Goal: Information Seeking & Learning: Learn about a topic

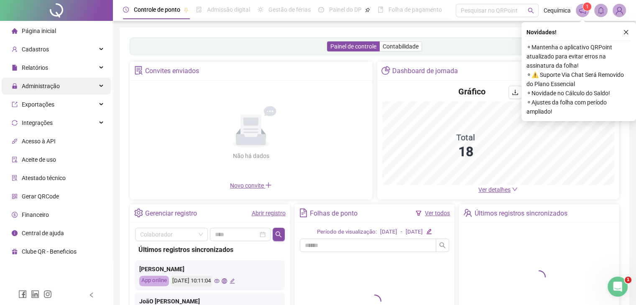
click at [87, 86] on div "Administração" at bounding box center [56, 86] width 109 height 17
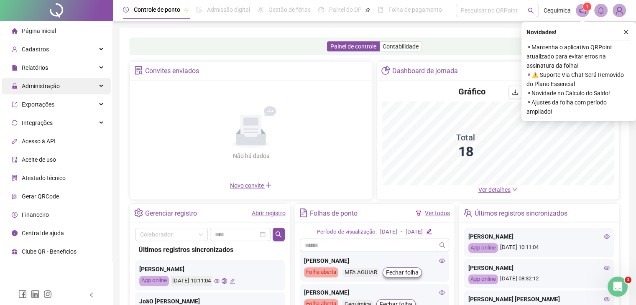
click at [80, 87] on div "Administração" at bounding box center [56, 86] width 109 height 17
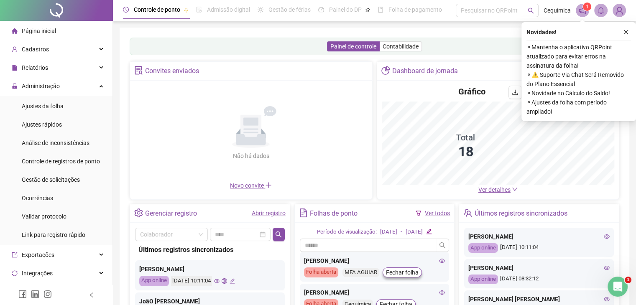
drag, startPoint x: 78, startPoint y: 177, endPoint x: 454, endPoint y: 34, distance: 402.4
click at [78, 174] on div "Gestão de solicitações" at bounding box center [51, 180] width 58 height 17
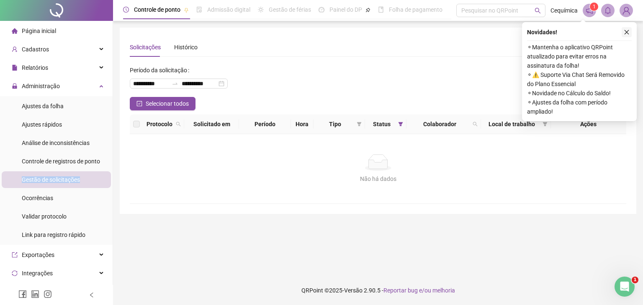
click at [625, 31] on icon "close" at bounding box center [626, 32] width 6 height 6
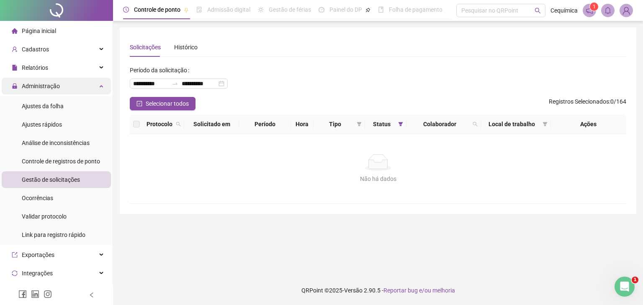
click at [94, 84] on div "Administração" at bounding box center [56, 86] width 109 height 17
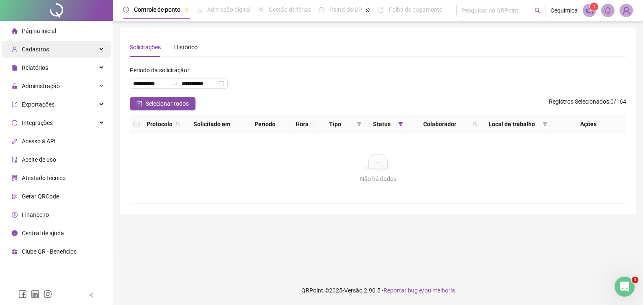
click at [79, 51] on div "Cadastros" at bounding box center [56, 49] width 109 height 17
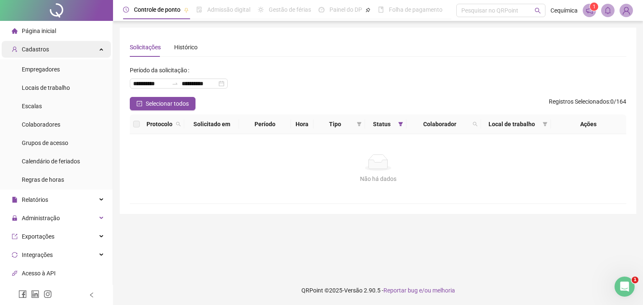
click at [84, 51] on div "Cadastros" at bounding box center [56, 49] width 109 height 17
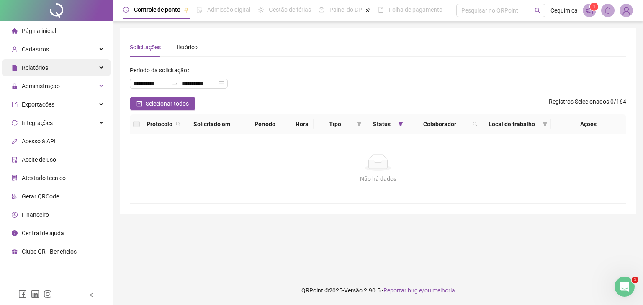
click at [88, 65] on div "Relatórios" at bounding box center [56, 67] width 109 height 17
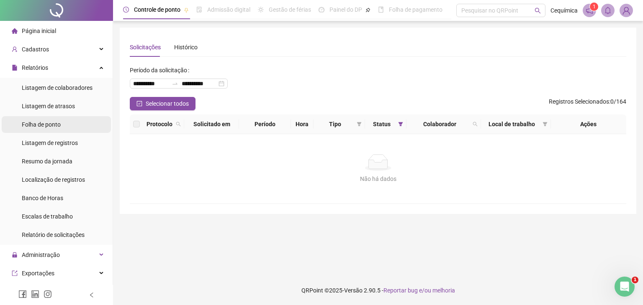
drag, startPoint x: 49, startPoint y: 125, endPoint x: 52, endPoint y: 119, distance: 6.9
click at [50, 125] on span "Folha de ponto" at bounding box center [41, 124] width 39 height 7
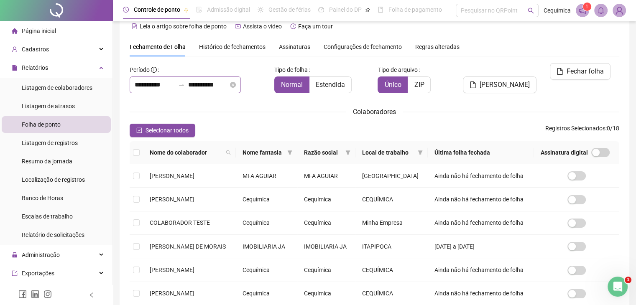
scroll to position [18, 0]
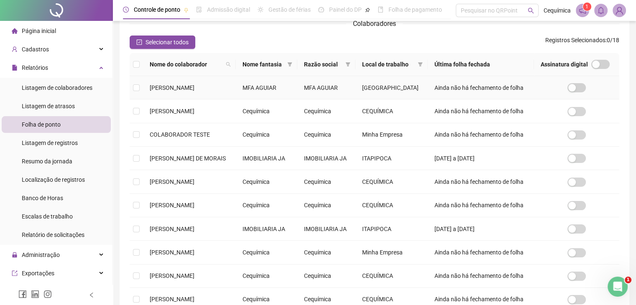
click at [157, 100] on td "[PERSON_NAME]" at bounding box center [189, 87] width 93 height 23
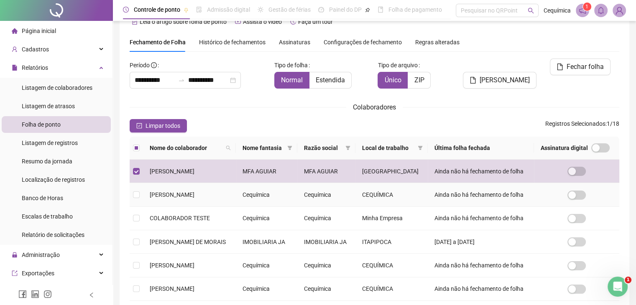
click at [205, 207] on td "[PERSON_NAME]" at bounding box center [189, 194] width 93 height 23
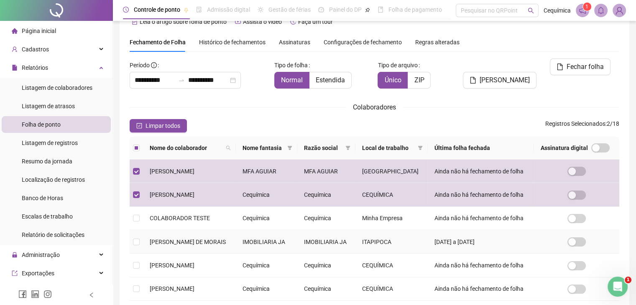
scroll to position [144, 0]
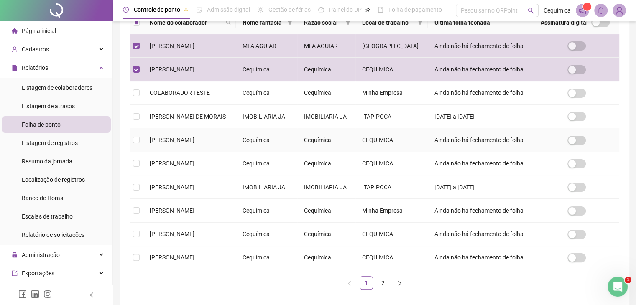
click at [193, 143] on span "[PERSON_NAME]" at bounding box center [172, 140] width 45 height 7
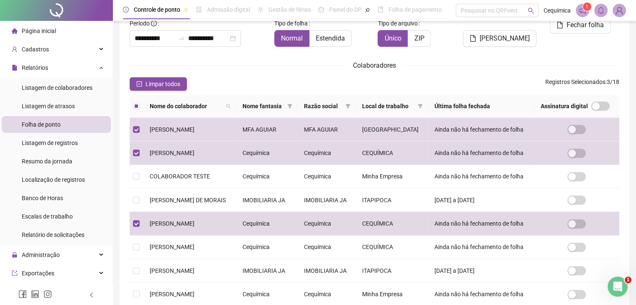
scroll to position [186, 0]
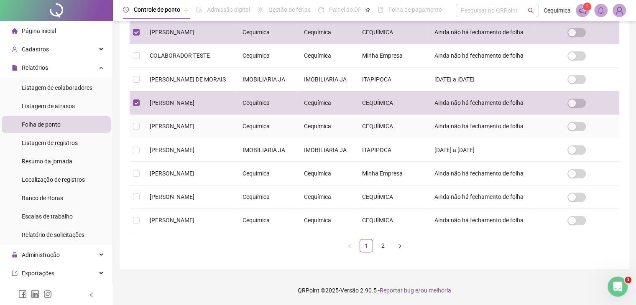
click at [195, 130] on span "[PERSON_NAME]" at bounding box center [172, 126] width 45 height 7
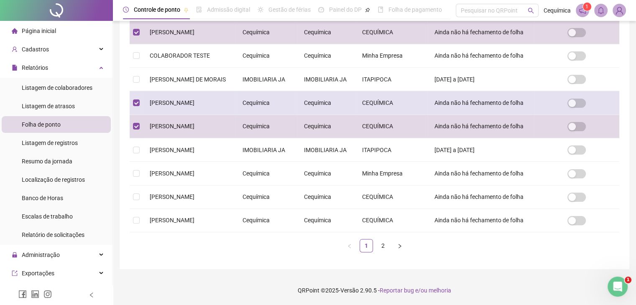
click at [195, 106] on span "[PERSON_NAME]" at bounding box center [172, 103] width 45 height 7
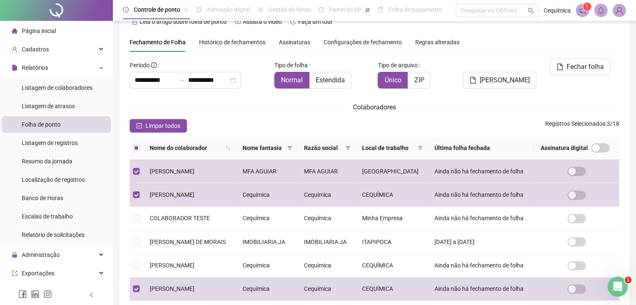
scroll to position [228, 0]
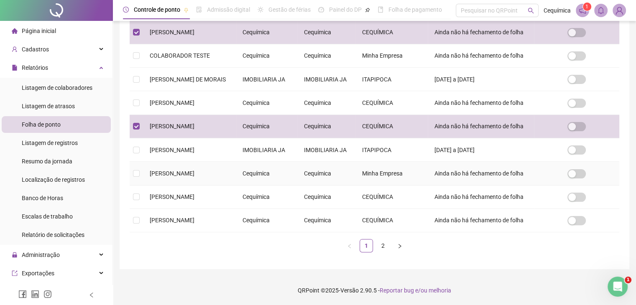
click at [195, 177] on span "[PERSON_NAME]" at bounding box center [172, 173] width 45 height 7
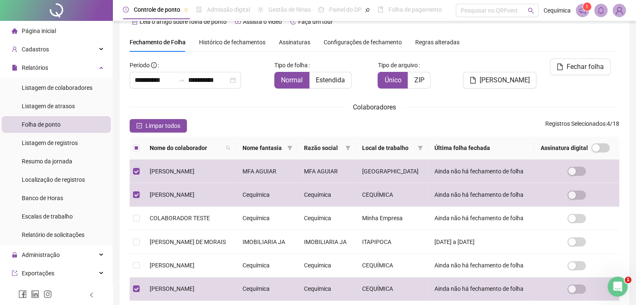
scroll to position [269, 0]
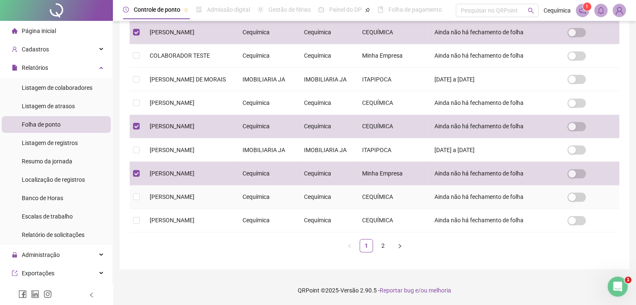
click at [195, 194] on span "[PERSON_NAME]" at bounding box center [172, 197] width 45 height 7
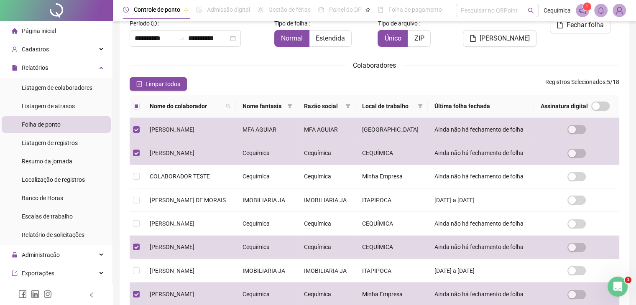
scroll to position [228, 0]
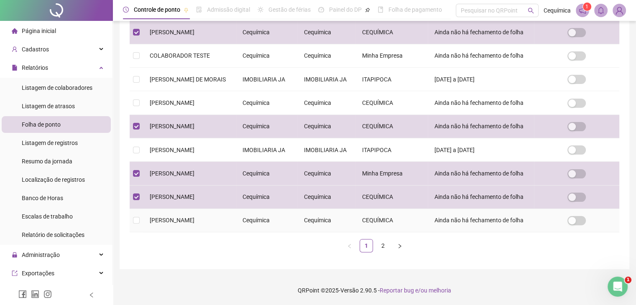
drag, startPoint x: 210, startPoint y: 261, endPoint x: 228, endPoint y: 133, distance: 129.2
click at [195, 224] on span "[PERSON_NAME]" at bounding box center [172, 220] width 45 height 7
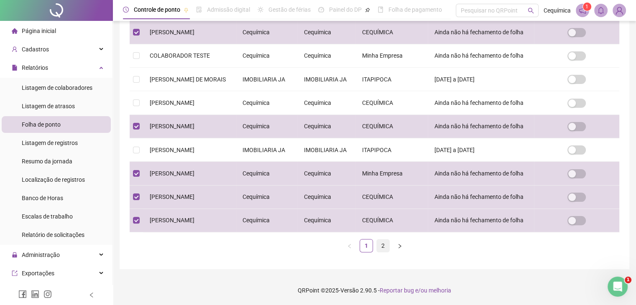
click at [386, 252] on link "2" at bounding box center [383, 246] width 13 height 13
